Goal: Information Seeking & Learning: Learn about a topic

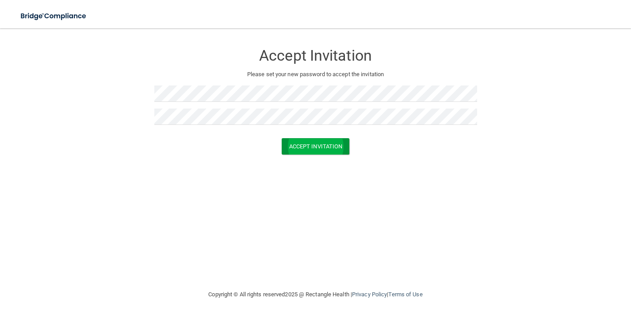
click at [343, 145] on button "Accept Invitation" at bounding box center [316, 146] width 68 height 16
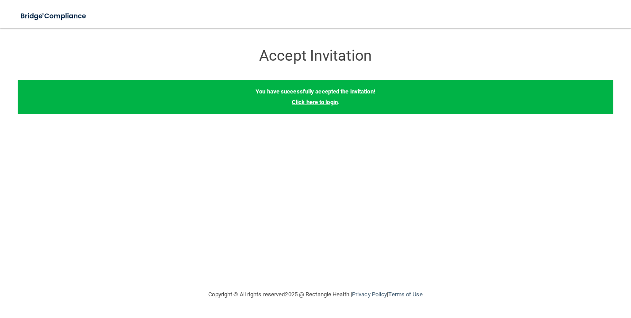
click at [322, 100] on link "Click here to login" at bounding box center [315, 102] width 46 height 7
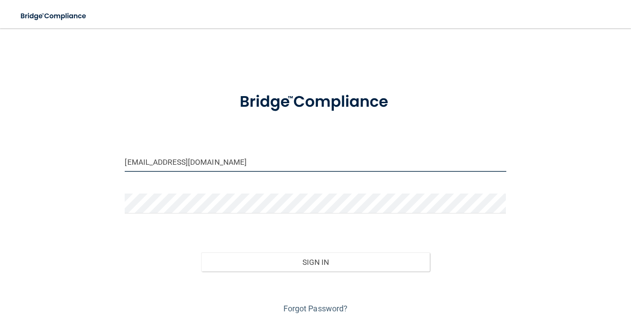
type input "[EMAIL_ADDRESS][DOMAIN_NAME]"
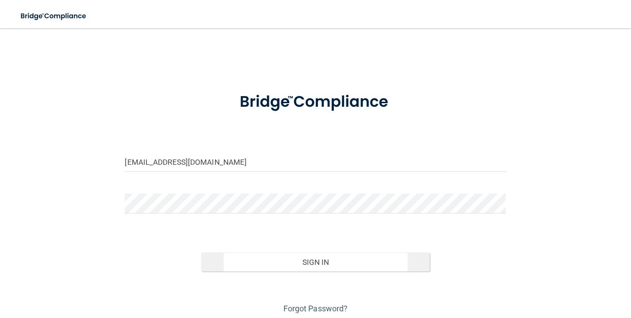
click at [372, 263] on button "Sign In" at bounding box center [315, 261] width 229 height 19
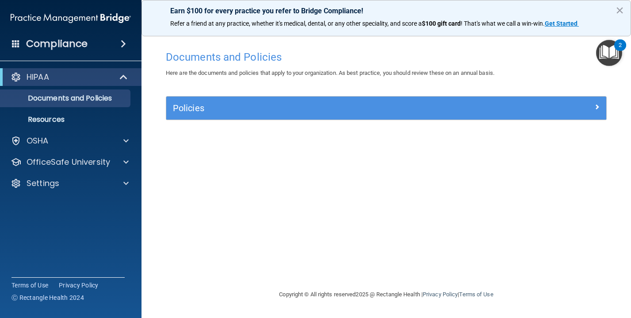
click at [268, 108] on h5 "Policies" at bounding box center [331, 108] width 317 height 10
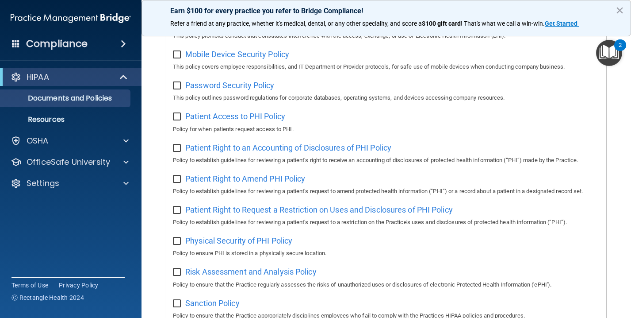
scroll to position [378, 0]
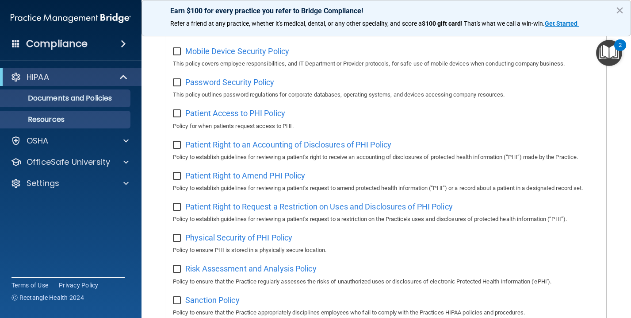
click at [89, 116] on p "Resources" at bounding box center [66, 119] width 121 height 9
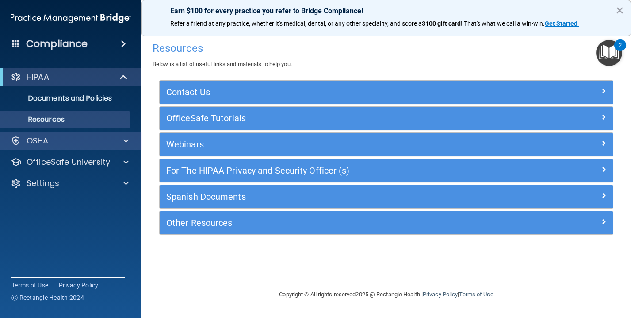
click at [98, 135] on div "OSHA" at bounding box center [59, 140] width 110 height 11
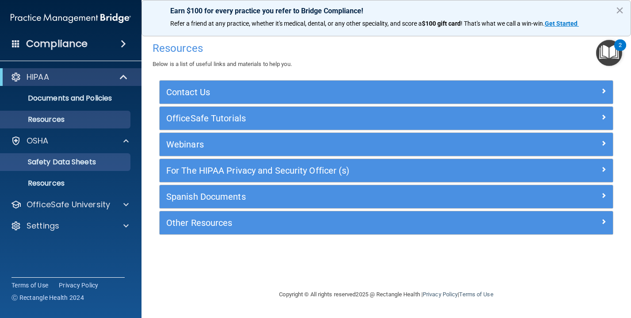
click at [88, 157] on p "Safety Data Sheets" at bounding box center [66, 161] width 121 height 9
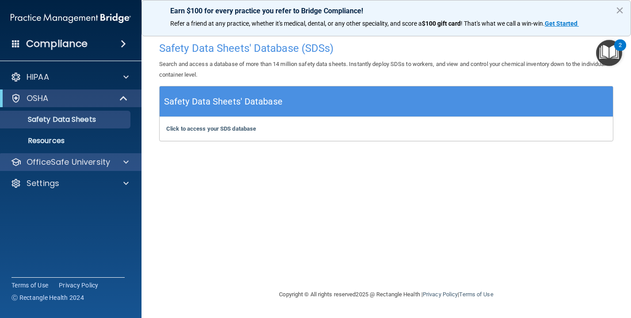
click at [88, 157] on p "OfficeSafe University" at bounding box center [69, 162] width 84 height 11
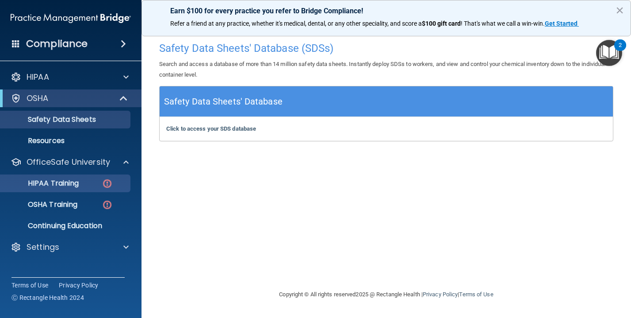
click at [79, 179] on p "HIPAA Training" at bounding box center [42, 183] width 73 height 9
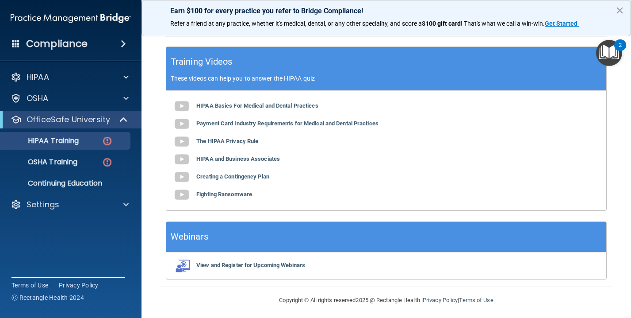
scroll to position [312, 0]
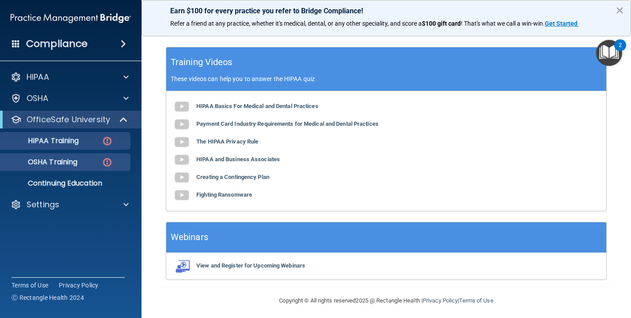
click at [91, 157] on div "OSHA Training" at bounding box center [66, 161] width 121 height 9
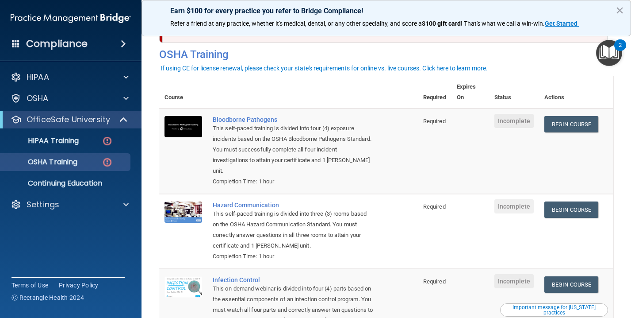
scroll to position [19, 0]
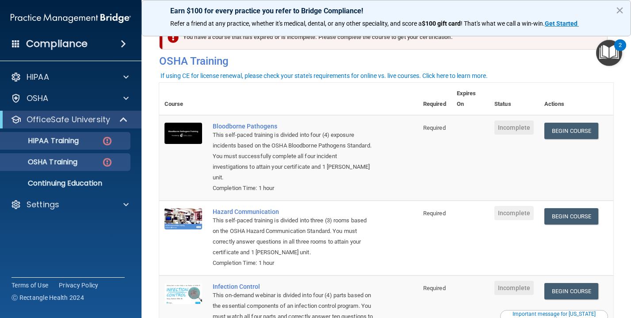
click at [116, 136] on div "HIPAA Training" at bounding box center [66, 140] width 121 height 9
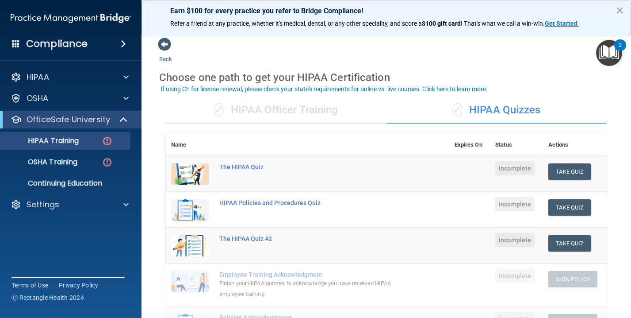
click at [487, 110] on div "✓ HIPAA Quizzes" at bounding box center [497, 110] width 221 height 27
click at [314, 110] on div "✓ HIPAA Officer Training" at bounding box center [276, 110] width 221 height 27
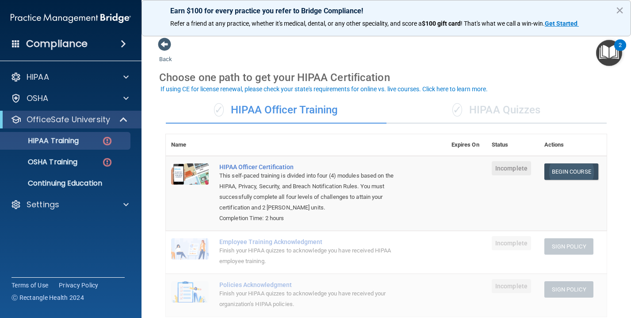
click at [556, 175] on link "Begin Course" at bounding box center [571, 171] width 54 height 16
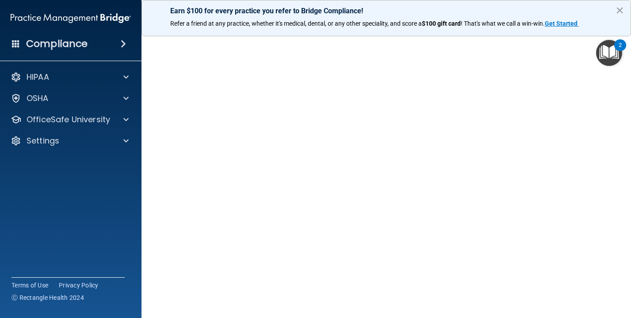
scroll to position [38, 0]
